Goal: Task Accomplishment & Management: Complete application form

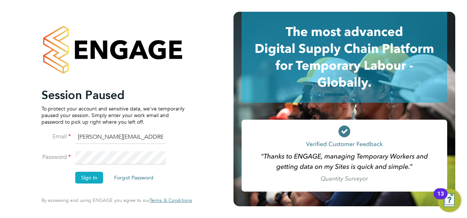
click at [89, 177] on button "Sign In" at bounding box center [89, 178] width 28 height 12
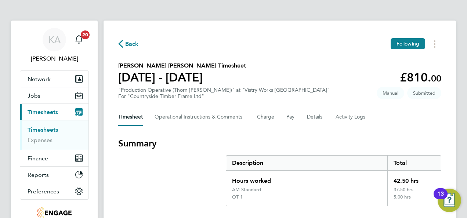
click at [129, 44] on span "Back" at bounding box center [132, 44] width 14 height 9
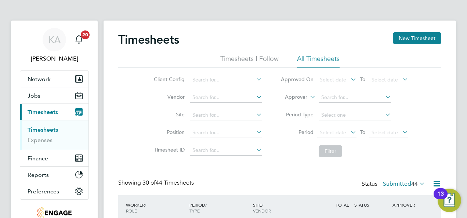
click at [255, 76] on icon at bounding box center [255, 79] width 0 height 10
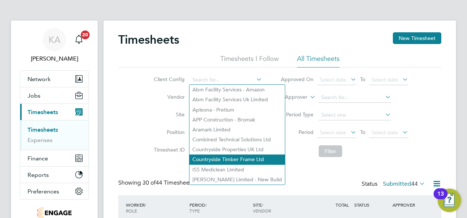
click at [217, 159] on li "Countryside Timber Frame Ltd" at bounding box center [236, 159] width 95 height 10
type input "Countryside Timber Frame Ltd"
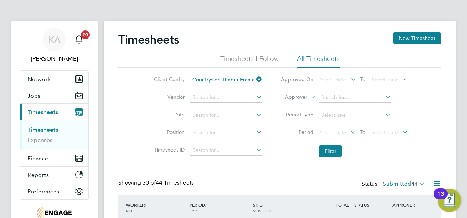
click at [349, 132] on icon at bounding box center [349, 132] width 0 height 10
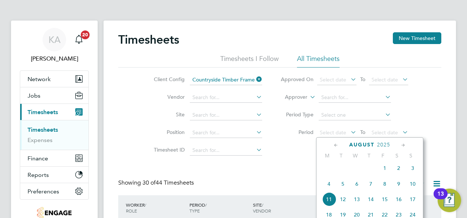
click at [330, 187] on span "4" at bounding box center [329, 184] width 14 height 14
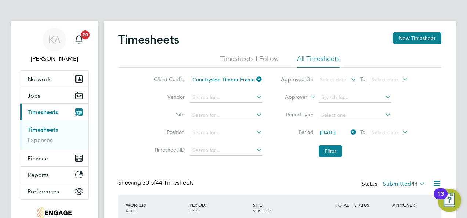
click at [401, 131] on icon at bounding box center [401, 132] width 0 height 10
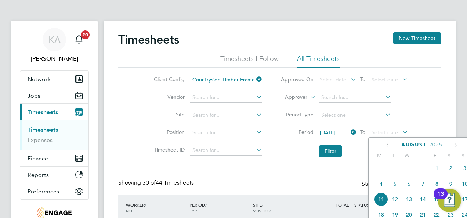
click at [465, 187] on span "10" at bounding box center [465, 184] width 14 height 14
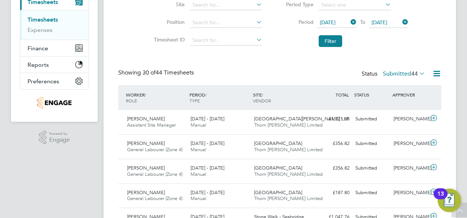
click at [418, 72] on icon at bounding box center [418, 73] width 0 height 10
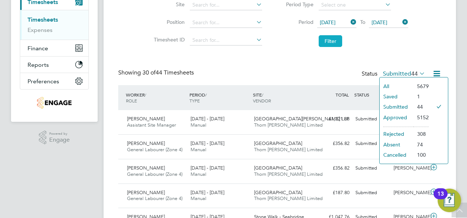
click at [332, 44] on button "Filter" at bounding box center [330, 41] width 23 height 12
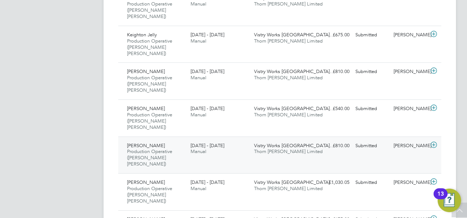
click at [434, 142] on icon at bounding box center [433, 145] width 9 height 6
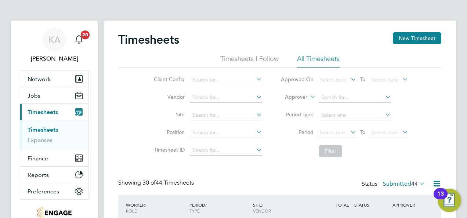
click at [41, 129] on link "Timesheets" at bounding box center [43, 129] width 30 height 7
click at [255, 78] on icon at bounding box center [255, 79] width 0 height 10
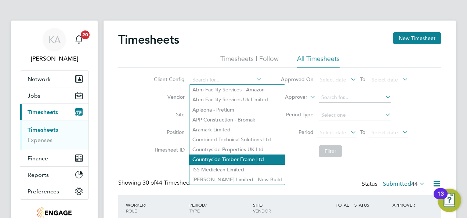
click at [240, 159] on li "Countryside Timber Frame Ltd" at bounding box center [236, 159] width 95 height 10
type input "Countryside Timber Frame Ltd"
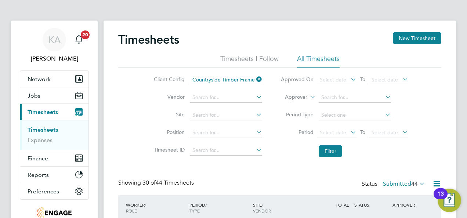
click at [349, 133] on icon at bounding box center [349, 132] width 0 height 10
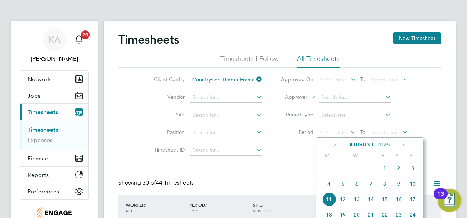
click at [328, 185] on span "4" at bounding box center [329, 184] width 14 height 14
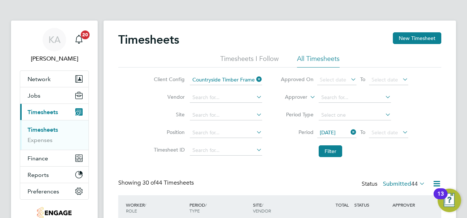
click at [401, 131] on icon at bounding box center [401, 132] width 0 height 10
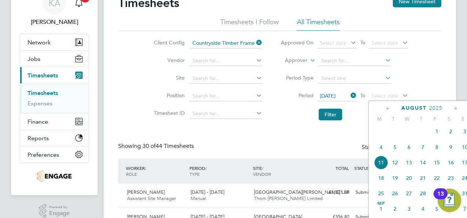
click at [462, 150] on span "10" at bounding box center [465, 147] width 14 height 14
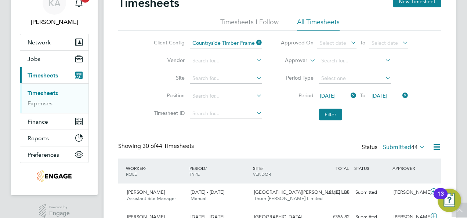
click at [438, 144] on icon at bounding box center [436, 146] width 9 height 9
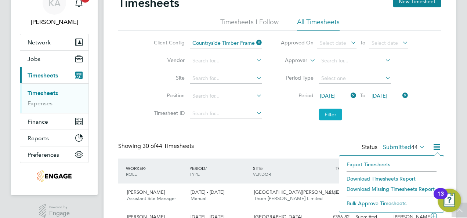
click at [334, 113] on button "Filter" at bounding box center [330, 115] width 23 height 12
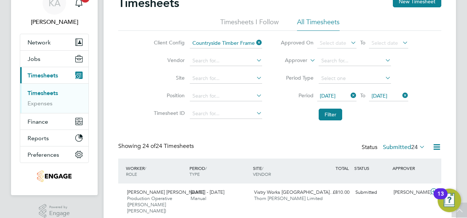
click at [417, 144] on span "24" at bounding box center [414, 146] width 7 height 7
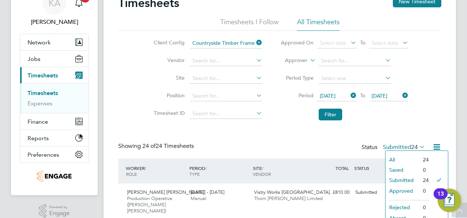
click at [436, 146] on icon at bounding box center [436, 146] width 9 height 9
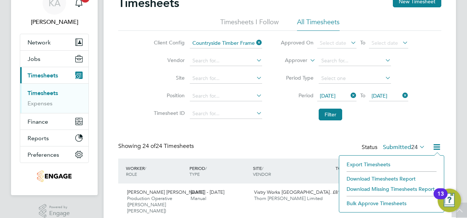
click at [364, 176] on li "Download Timesheets Report" at bounding box center [391, 179] width 97 height 10
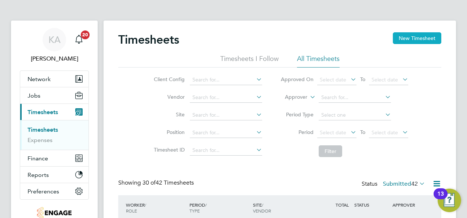
click at [422, 39] on button "New Timesheet" at bounding box center [417, 38] width 48 height 12
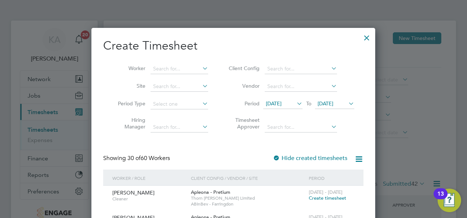
click at [201, 69] on icon at bounding box center [201, 68] width 0 height 10
click at [330, 66] on icon at bounding box center [330, 68] width 0 height 10
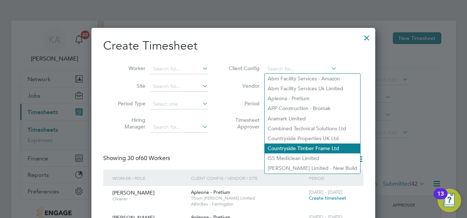
click at [288, 148] on li "Countryside Timber Frame Ltd" at bounding box center [312, 148] width 95 height 10
type input "Countryside Timber Frame Ltd"
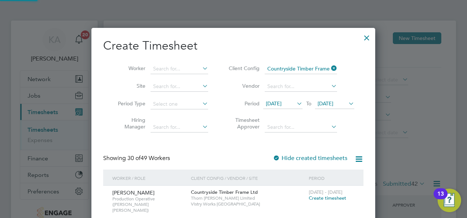
click at [295, 100] on icon at bounding box center [295, 103] width 0 height 10
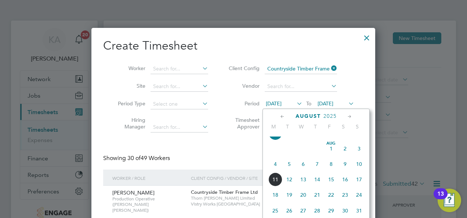
click at [277, 168] on span "4" at bounding box center [275, 164] width 14 height 14
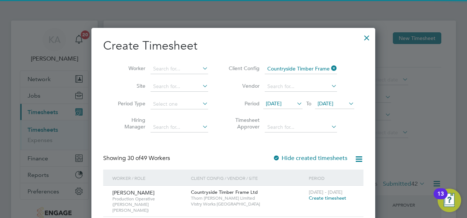
click at [347, 102] on icon at bounding box center [347, 103] width 0 height 10
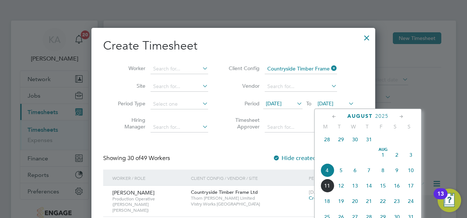
click at [413, 175] on span "10" at bounding box center [411, 170] width 14 height 14
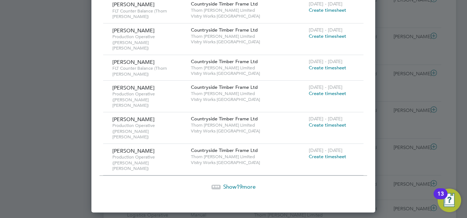
click at [247, 183] on span "Show 19 more" at bounding box center [239, 186] width 32 height 7
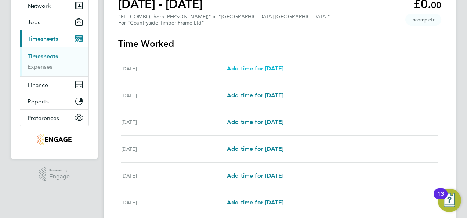
click at [250, 69] on span "Add time for Mon 04 Aug" at bounding box center [255, 68] width 57 height 7
select select "15"
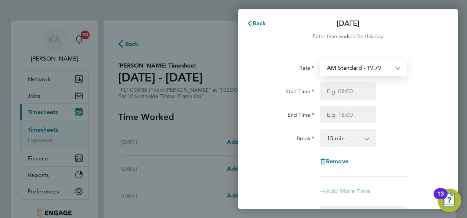
click at [377, 66] on select "AM Standard - 19.79 PM OT 1 - 32.35 OT1 AM - 29.68 PM OT 2 - 43.14 OT2 AM - 39.…" at bounding box center [359, 67] width 76 height 16
select select "15"
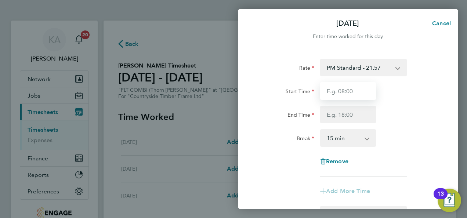
click at [354, 93] on input "Start Time" at bounding box center [348, 91] width 56 height 18
type input "14:00"
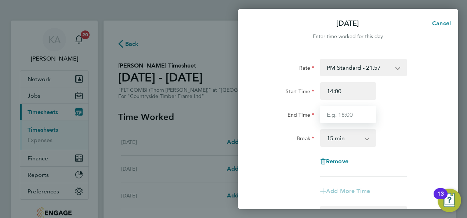
click at [348, 114] on input "End Time" at bounding box center [348, 115] width 56 height 18
type input "22:30"
click at [352, 137] on select "0 min 15 min 30 min 45 min 60 min 75 min 90 min" at bounding box center [344, 138] width 46 height 16
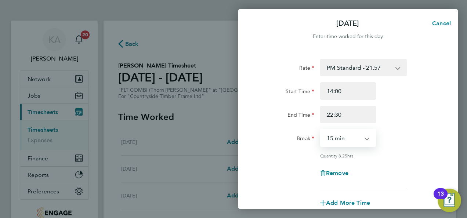
select select "30"
click at [321, 130] on select "0 min 15 min 30 min 45 min 60 min 75 min 90 min" at bounding box center [344, 138] width 46 height 16
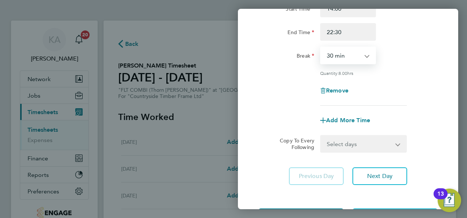
scroll to position [113, 0]
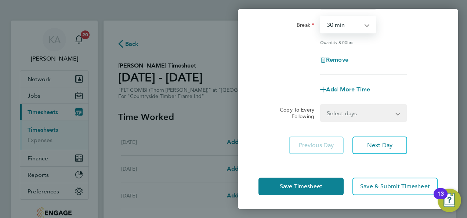
click at [380, 118] on select "Select days Day Weekday (Mon-Fri) Weekend (Sat-Sun) Tuesday Wednesday Thursday …" at bounding box center [359, 113] width 77 height 16
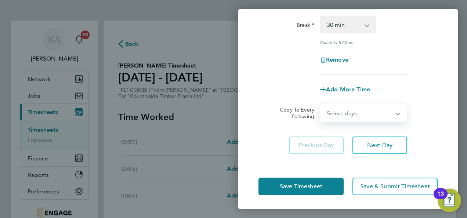
select select "WEEKDAY"
click at [321, 105] on select "Select days Day Weekday (Mon-Fri) Weekend (Sat-Sun) Tuesday Wednesday Thursday …" at bounding box center [359, 113] width 77 height 16
select select "2025-08-10"
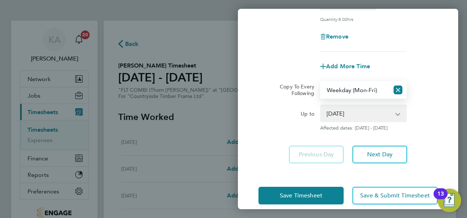
scroll to position [146, 0]
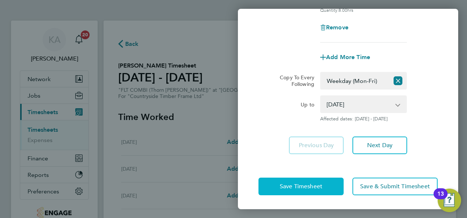
click at [303, 190] on button "Save Timesheet" at bounding box center [300, 187] width 85 height 18
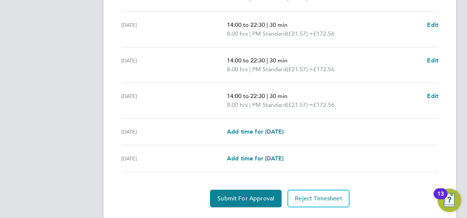
scroll to position [311, 0]
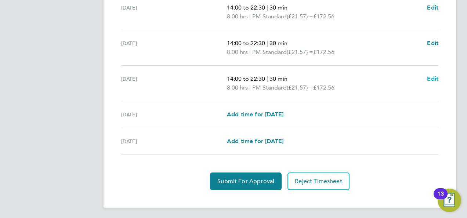
click at [432, 77] on span "Edit" at bounding box center [432, 78] width 11 height 7
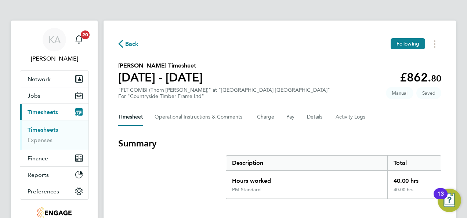
select select "30"
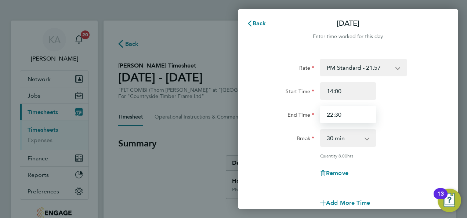
drag, startPoint x: 349, startPoint y: 118, endPoint x: 285, endPoint y: 107, distance: 64.8
click at [286, 108] on div "End Time 22:30" at bounding box center [347, 115] width 185 height 18
click at [337, 113] on input "End Time" at bounding box center [348, 115] width 56 height 18
type input "20:00"
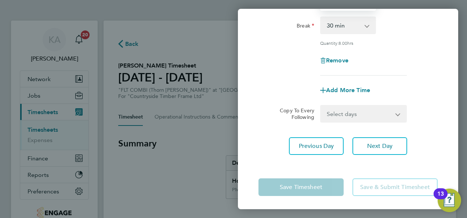
scroll to position [113, 0]
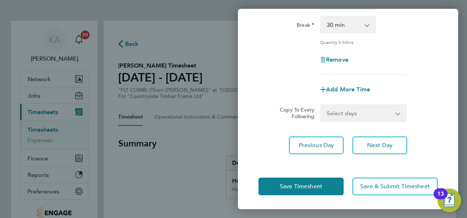
drag, startPoint x: 426, startPoint y: 65, endPoint x: 416, endPoint y: 70, distance: 10.8
click at [426, 65] on div "Remove" at bounding box center [347, 60] width 185 height 18
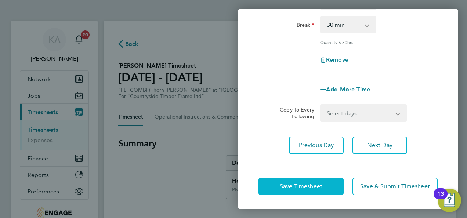
click at [320, 187] on span "Save Timesheet" at bounding box center [301, 186] width 43 height 7
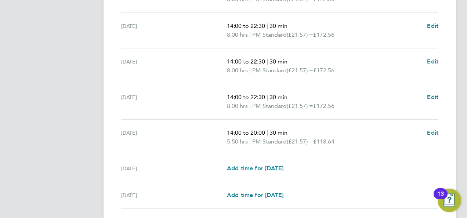
scroll to position [311, 0]
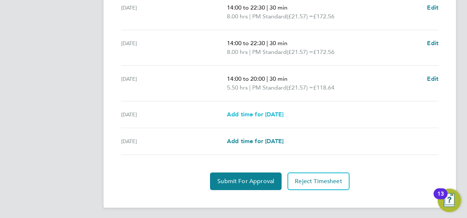
click at [274, 111] on span "Add time for [DATE]" at bounding box center [255, 114] width 57 height 7
select select "15"
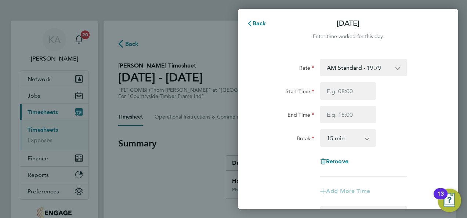
click at [378, 65] on select "AM Standard - 19.79 PM OT 1 - 32.35 OT1 AM - 29.68 PM OT 2 - 43.14 OT2 AM - 39.…" at bounding box center [359, 67] width 76 height 16
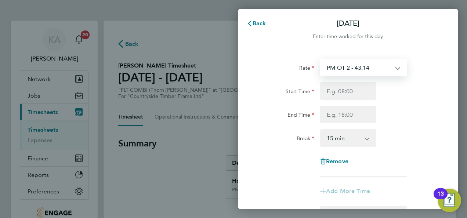
select select "15"
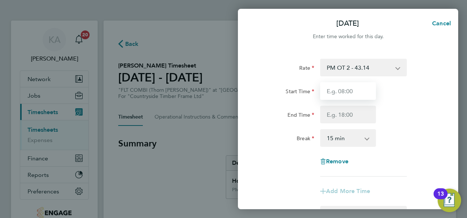
click at [353, 91] on input "Start Time" at bounding box center [348, 91] width 56 height 18
type input "07:00"
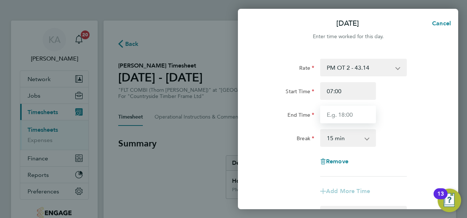
click at [343, 119] on input "End Time" at bounding box center [348, 115] width 56 height 18
type input "15:00"
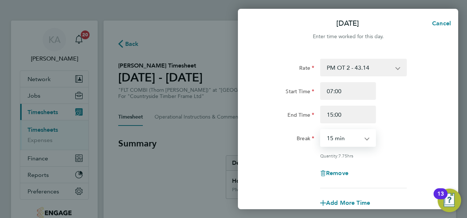
click at [356, 141] on select "0 min 15 min 30 min 45 min 60 min 75 min 90 min" at bounding box center [344, 138] width 46 height 16
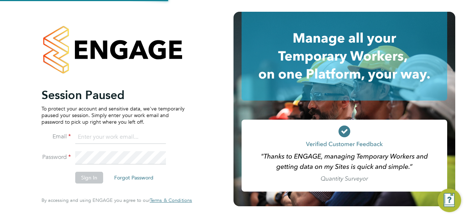
type input "kerry.asawla@thornbaker.co.uk"
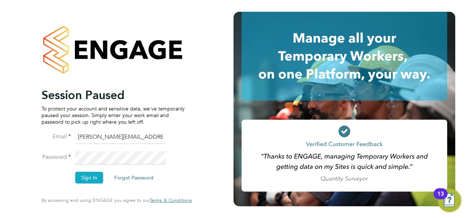
click at [83, 179] on button "Sign In" at bounding box center [89, 178] width 28 height 12
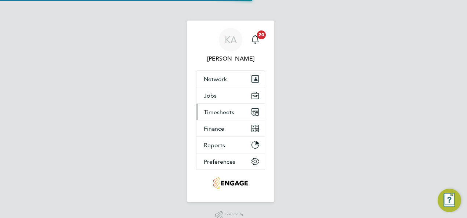
select select "15"
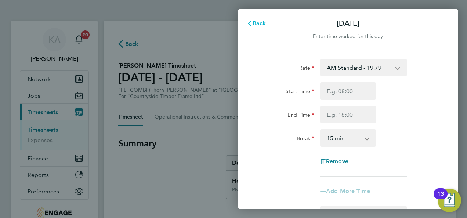
click at [253, 23] on span "Back" at bounding box center [259, 23] width 14 height 7
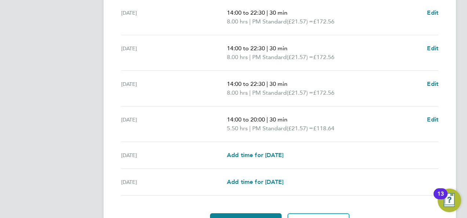
scroll to position [311, 0]
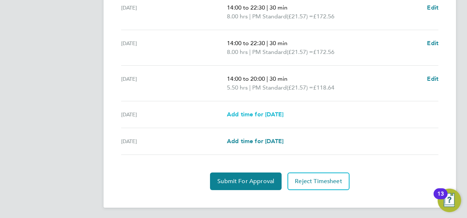
click at [283, 116] on span "Add time for [DATE]" at bounding box center [255, 114] width 57 height 7
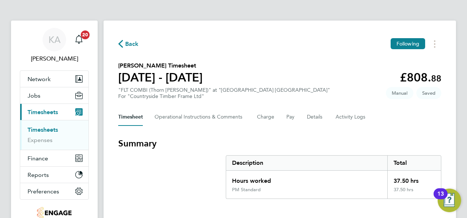
select select "15"
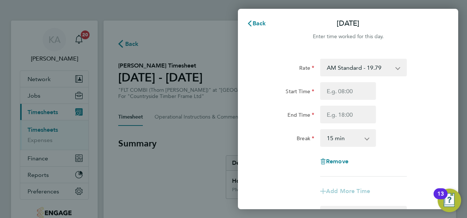
click at [386, 66] on select "AM Standard - 19.79 PM OT 1 - 32.35 OT1 AM - 29.68 PM OT 2 - 43.14 OT2 AM - 39.…" at bounding box center [359, 67] width 76 height 16
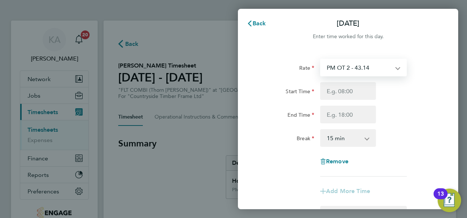
select select "15"
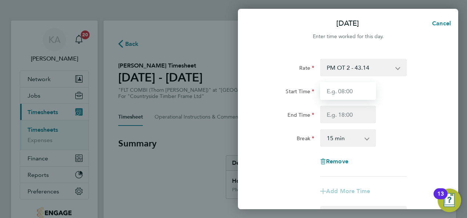
click at [347, 93] on input "Start Time" at bounding box center [348, 91] width 56 height 18
type input "07:00"
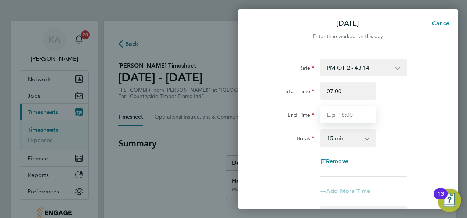
type input "15:00"
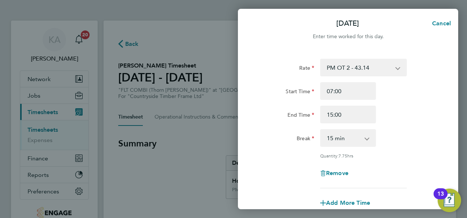
click at [339, 132] on select "0 min 15 min 30 min 45 min 60 min 75 min 90 min" at bounding box center [344, 138] width 46 height 16
select select "30"
click at [321, 130] on select "0 min 15 min 30 min 45 min 60 min 75 min 90 min" at bounding box center [344, 138] width 46 height 16
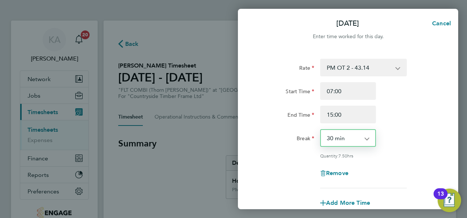
scroll to position [113, 0]
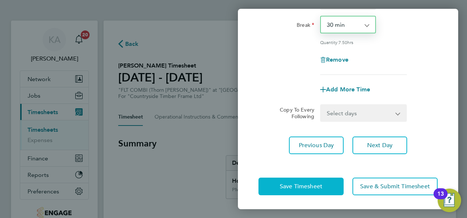
click at [297, 185] on span "Save Timesheet" at bounding box center [301, 186] width 43 height 7
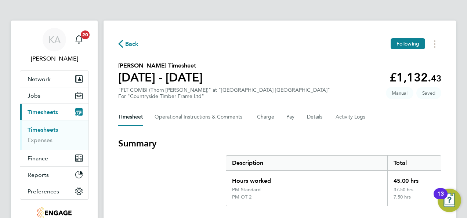
scroll to position [37, 0]
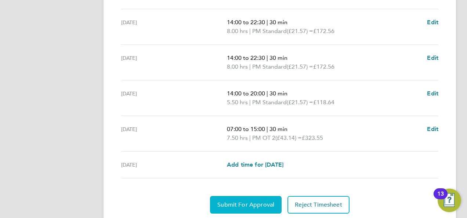
scroll to position [327, 0]
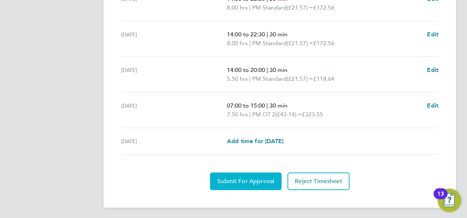
click at [225, 179] on span "Submit For Approval" at bounding box center [245, 181] width 57 height 7
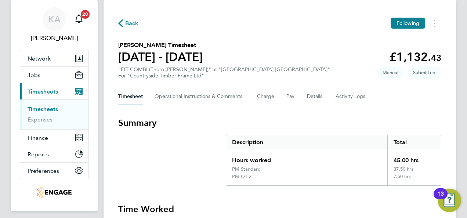
scroll to position [0, 0]
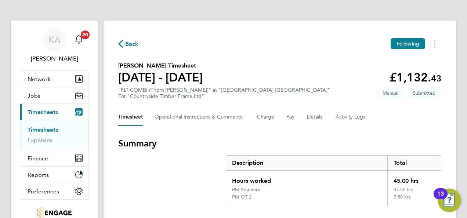
click at [128, 43] on span "Back" at bounding box center [132, 44] width 14 height 9
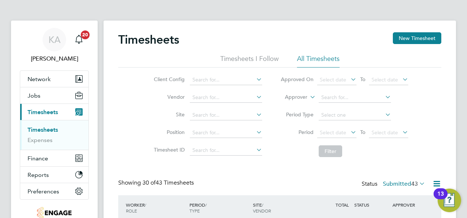
click at [255, 77] on icon at bounding box center [255, 79] width 0 height 10
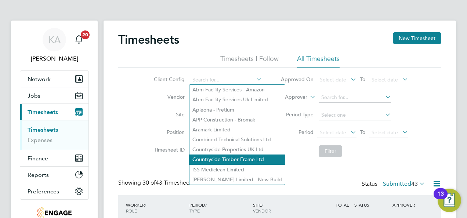
click at [227, 160] on li "Countryside Timber Frame Ltd" at bounding box center [236, 159] width 95 height 10
type input "Countryside Timber Frame Ltd"
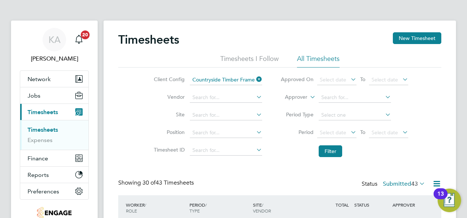
click at [349, 132] on icon at bounding box center [349, 132] width 0 height 10
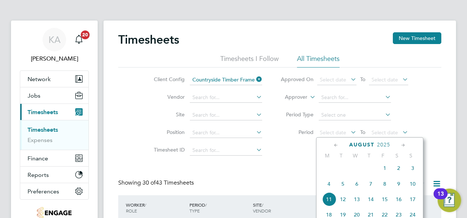
click at [328, 186] on span "4" at bounding box center [329, 184] width 14 height 14
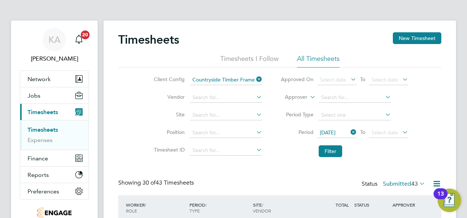
click at [401, 131] on icon at bounding box center [401, 132] width 0 height 10
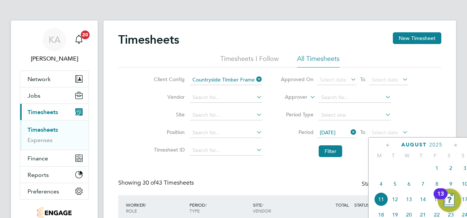
click at [465, 185] on span "10" at bounding box center [465, 184] width 14 height 14
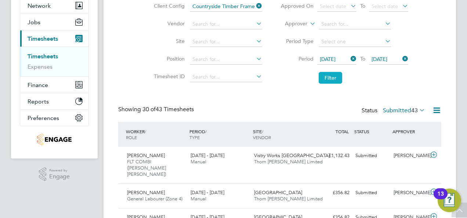
click at [330, 81] on button "Filter" at bounding box center [330, 78] width 23 height 12
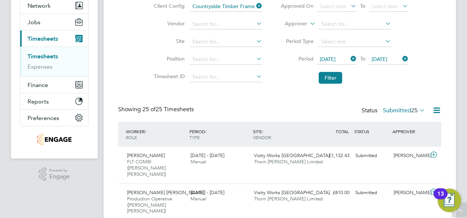
click at [416, 110] on span "25" at bounding box center [414, 110] width 7 height 7
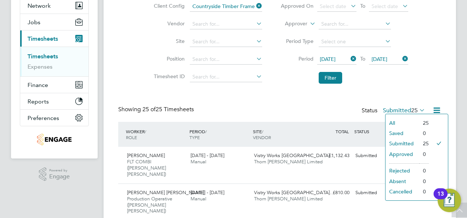
click at [438, 108] on icon at bounding box center [436, 110] width 9 height 9
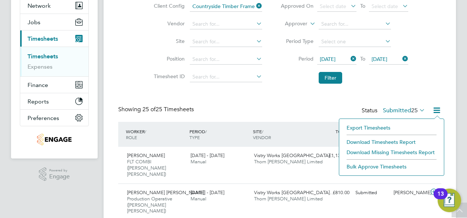
click at [390, 142] on li "Download Timesheets Report" at bounding box center [391, 142] width 97 height 10
